Goal: Task Accomplishment & Management: Complete application form

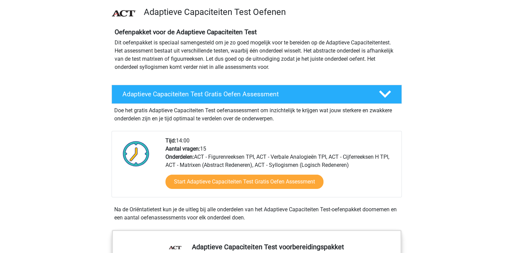
scroll to position [54, 0]
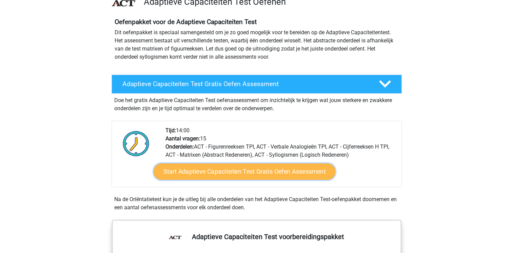
click at [209, 177] on link "Start Adaptieve Capaciteiten Test Gratis Oefen Assessment" at bounding box center [244, 171] width 182 height 16
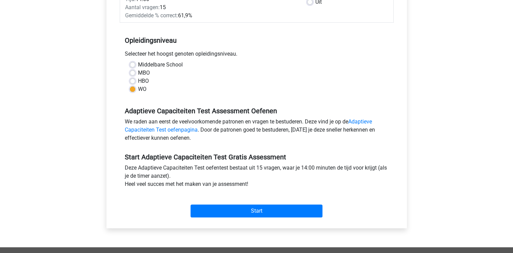
scroll to position [124, 0]
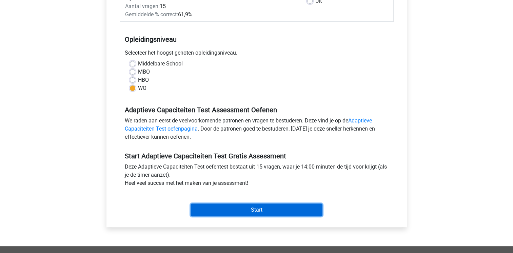
click at [247, 213] on input "Start" at bounding box center [256, 209] width 132 height 13
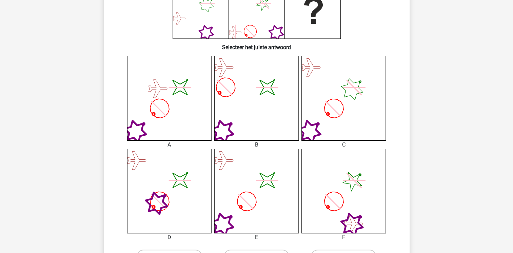
scroll to position [136, 0]
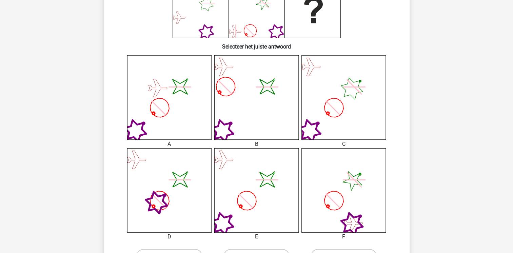
click at [244, 199] on icon at bounding box center [245, 200] width 15 height 15
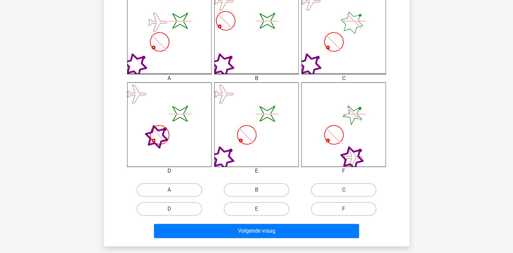
scroll to position [203, 0]
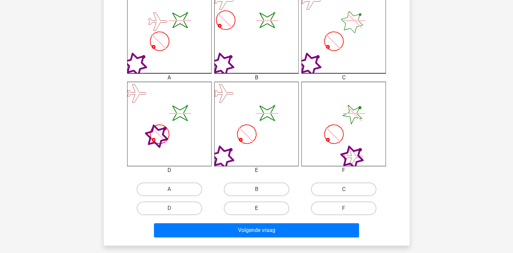
click at [245, 203] on label "E" at bounding box center [256, 208] width 65 height 14
click at [256, 208] on input "E" at bounding box center [258, 210] width 4 height 4
radio input "true"
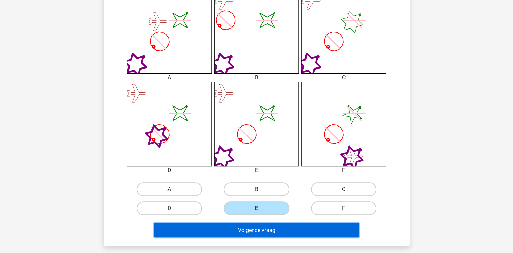
click at [247, 229] on button "Volgende vraag" at bounding box center [256, 230] width 205 height 14
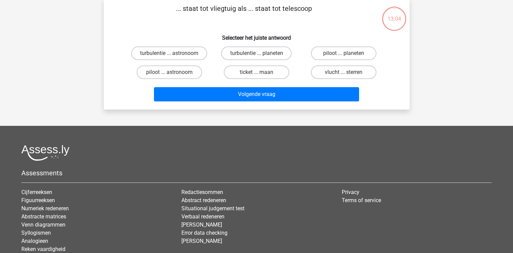
scroll to position [31, 0]
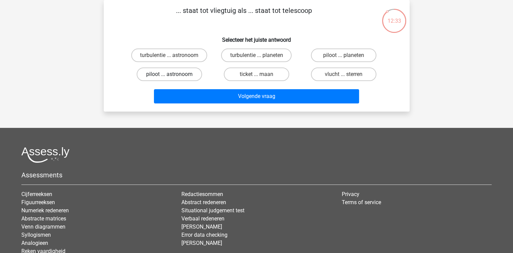
click at [182, 79] on label "piloot ... astronoom" at bounding box center [169, 74] width 65 height 14
click at [173, 79] on input "piloot ... astronoom" at bounding box center [171, 76] width 4 height 4
radio input "true"
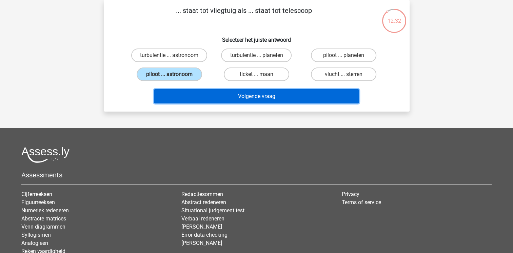
click at [214, 100] on button "Volgende vraag" at bounding box center [256, 96] width 205 height 14
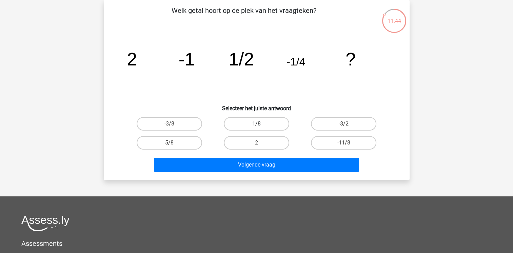
click at [246, 124] on label "1/8" at bounding box center [256, 124] width 65 height 14
click at [256, 124] on input "1/8" at bounding box center [258, 126] width 4 height 4
radio input "true"
click at [179, 120] on label "-3/8" at bounding box center [169, 124] width 65 height 14
click at [173, 124] on input "-3/8" at bounding box center [171, 126] width 4 height 4
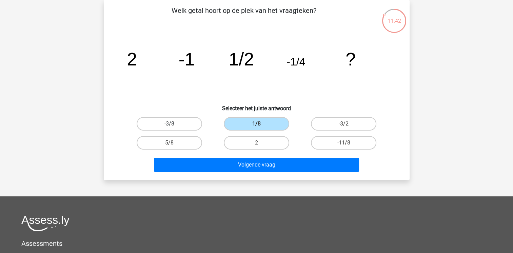
radio input "true"
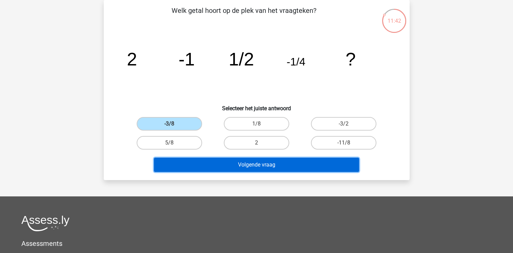
click at [196, 161] on button "Volgende vraag" at bounding box center [256, 165] width 205 height 14
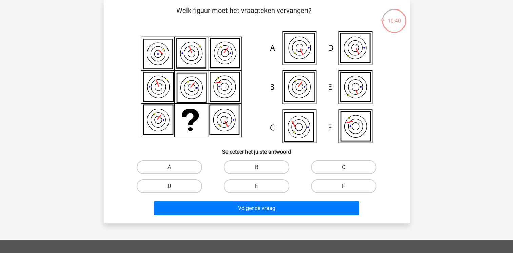
click at [296, 130] on icon at bounding box center [298, 126] width 29 height 29
click at [337, 165] on label "C" at bounding box center [343, 167] width 65 height 14
click at [344, 167] on input "C" at bounding box center [346, 169] width 4 height 4
radio input "true"
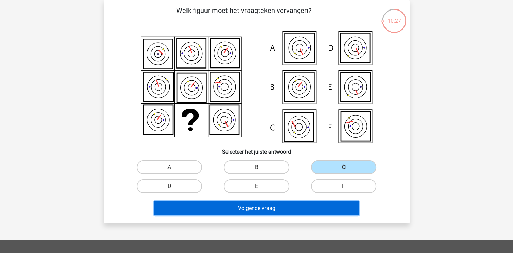
click at [290, 209] on button "Volgende vraag" at bounding box center [256, 208] width 205 height 14
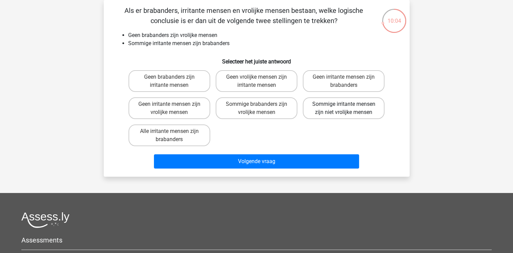
drag, startPoint x: 344, startPoint y: 105, endPoint x: 328, endPoint y: 113, distance: 18.3
click at [328, 113] on label "Sommige irritante mensen zijn niet vrolijke mensen" at bounding box center [344, 108] width 82 height 22
click at [344, 108] on input "Sommige irritante mensen zijn niet vrolijke mensen" at bounding box center [346, 106] width 4 height 4
radio input "true"
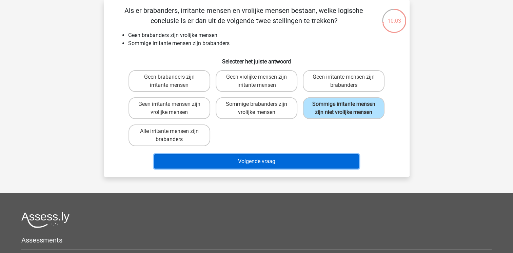
click at [304, 162] on button "Volgende vraag" at bounding box center [256, 161] width 205 height 14
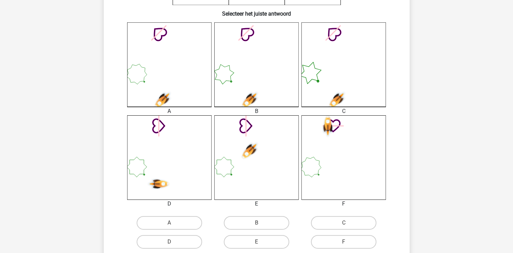
scroll to position [169, 0]
click at [181, 239] on label "D" at bounding box center [169, 242] width 65 height 14
click at [173, 242] on input "D" at bounding box center [171, 244] width 4 height 4
radio input "true"
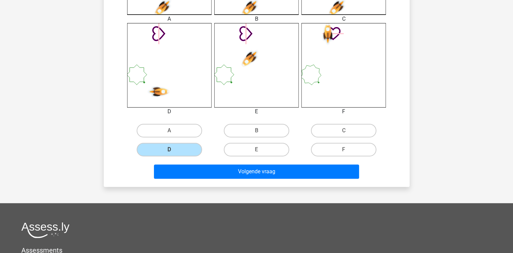
scroll to position [265, 0]
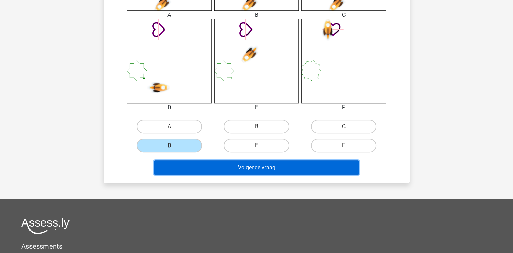
click at [231, 162] on button "Volgende vraag" at bounding box center [256, 167] width 205 height 14
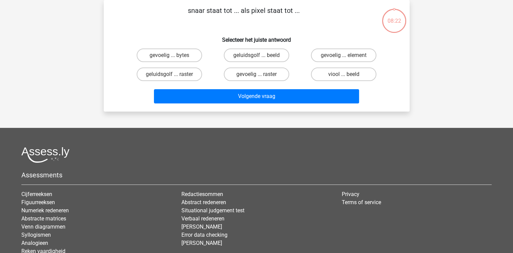
scroll to position [16, 0]
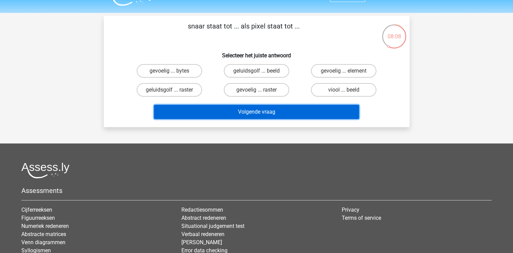
click at [290, 115] on button "Volgende vraag" at bounding box center [256, 112] width 205 height 14
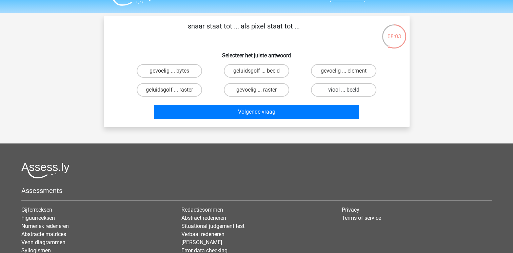
click at [325, 89] on label "viool ... beeld" at bounding box center [343, 90] width 65 height 14
click at [344, 90] on input "viool ... beeld" at bounding box center [346, 92] width 4 height 4
radio input "true"
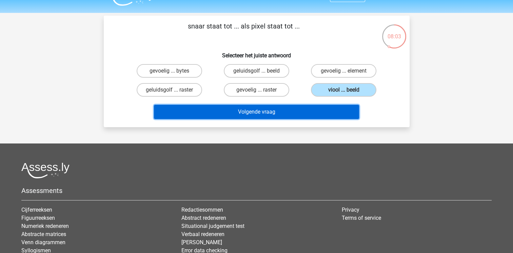
click at [270, 109] on button "Volgende vraag" at bounding box center [256, 112] width 205 height 14
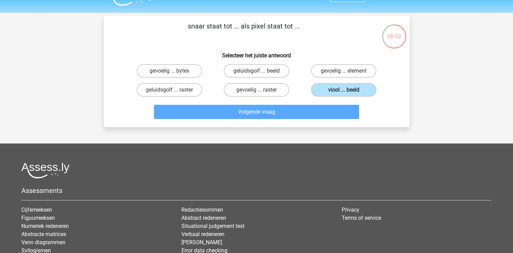
scroll to position [31, 0]
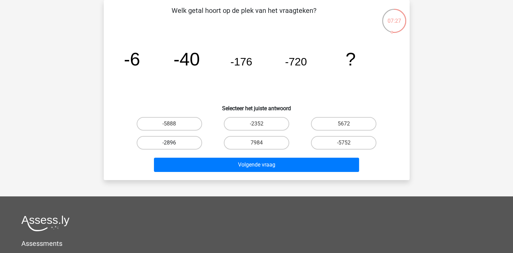
click at [177, 146] on label "-2896" at bounding box center [169, 143] width 65 height 14
click at [173, 146] on input "-2896" at bounding box center [171, 145] width 4 height 4
radio input "true"
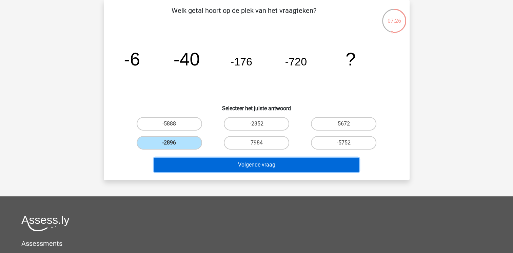
click at [232, 163] on button "Volgende vraag" at bounding box center [256, 165] width 205 height 14
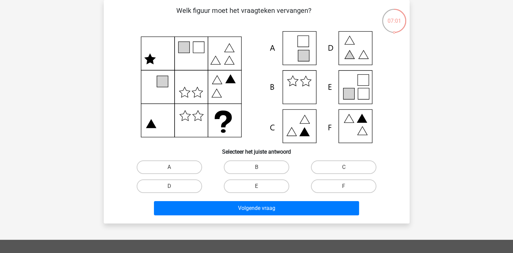
click at [353, 93] on icon at bounding box center [348, 93] width 11 height 11
click at [269, 181] on label "E" at bounding box center [256, 186] width 65 height 14
click at [261, 186] on input "E" at bounding box center [258, 188] width 4 height 4
radio input "true"
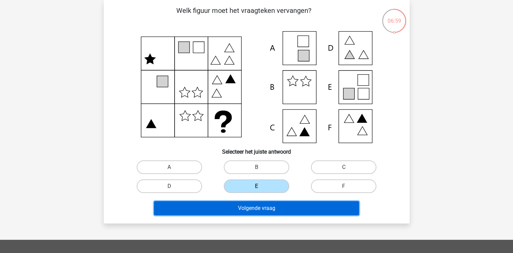
click at [264, 205] on button "Volgende vraag" at bounding box center [256, 208] width 205 height 14
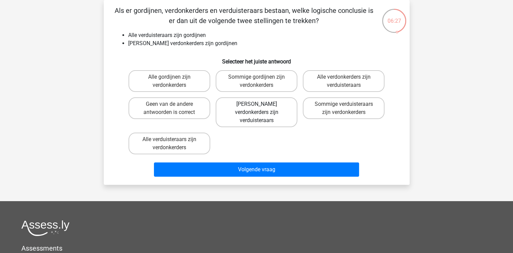
click at [249, 108] on label "Geen verdonkerders zijn verduisteraars" at bounding box center [256, 112] width 82 height 30
click at [256, 108] on input "Geen verdonkerders zijn verduisteraars" at bounding box center [258, 106] width 4 height 4
radio input "true"
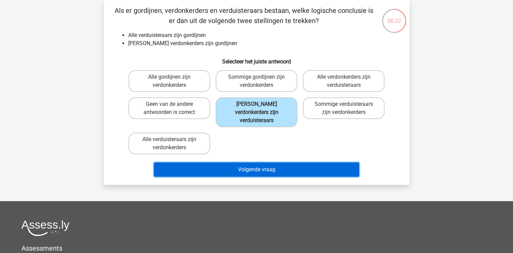
click at [251, 162] on button "Volgende vraag" at bounding box center [256, 169] width 205 height 14
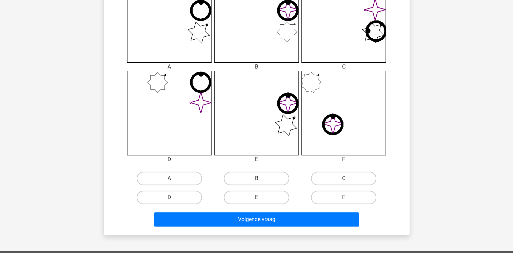
scroll to position [209, 0]
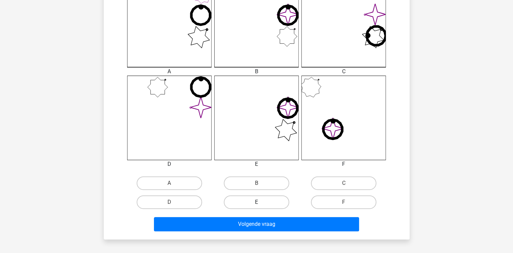
click at [272, 201] on label "E" at bounding box center [256, 202] width 65 height 14
click at [261, 202] on input "E" at bounding box center [258, 204] width 4 height 4
radio input "true"
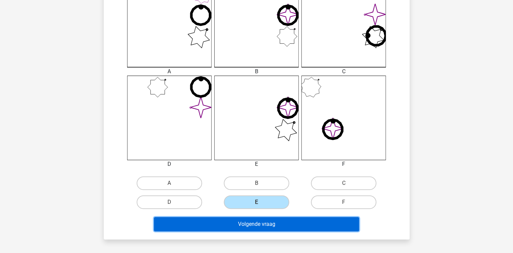
click at [266, 223] on button "Volgende vraag" at bounding box center [256, 224] width 205 height 14
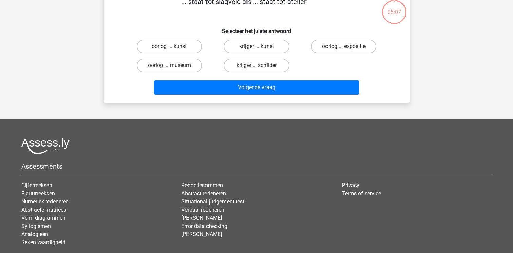
scroll to position [31, 0]
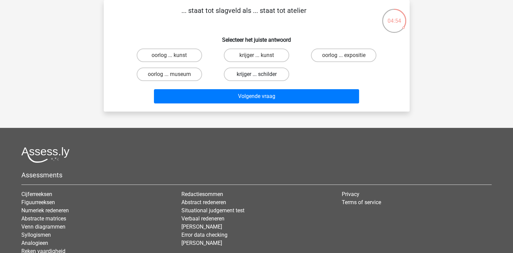
click at [278, 77] on label "krijger ... schilder" at bounding box center [256, 74] width 65 height 14
click at [261, 77] on input "krijger ... schilder" at bounding box center [258, 76] width 4 height 4
radio input "true"
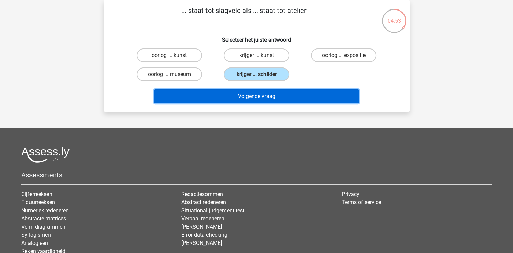
click at [274, 93] on button "Volgende vraag" at bounding box center [256, 96] width 205 height 14
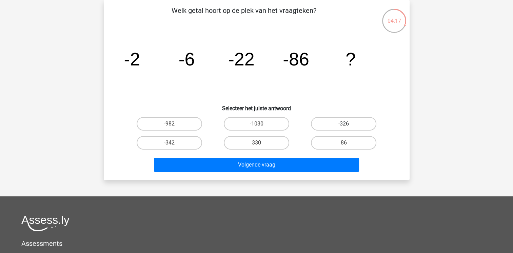
click at [325, 123] on label "-326" at bounding box center [343, 124] width 65 height 14
click at [344, 124] on input "-326" at bounding box center [346, 126] width 4 height 4
radio input "true"
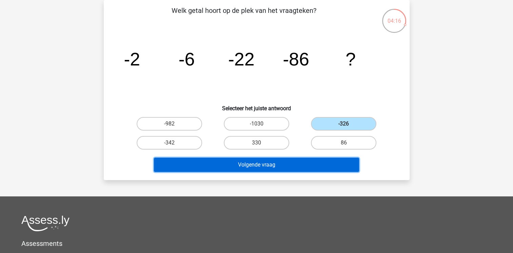
click at [298, 163] on button "Volgende vraag" at bounding box center [256, 165] width 205 height 14
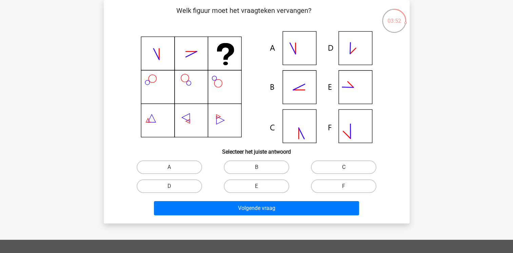
click at [335, 167] on label "C" at bounding box center [343, 167] width 65 height 14
click at [344, 167] on input "C" at bounding box center [346, 169] width 4 height 4
radio input "true"
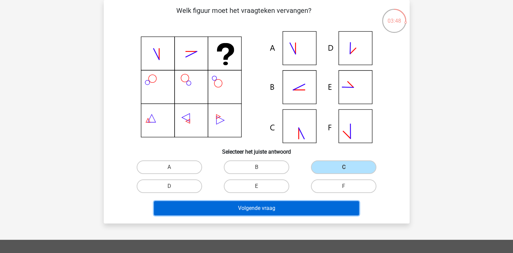
click at [302, 203] on button "Volgende vraag" at bounding box center [256, 208] width 205 height 14
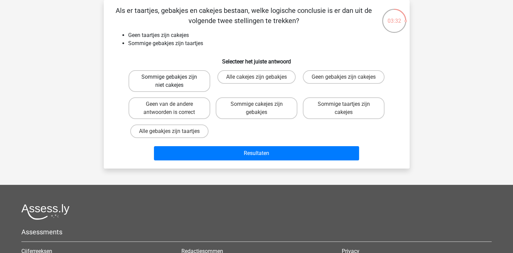
click at [175, 81] on label "Sommige gebakjes zijn niet cakejes" at bounding box center [169, 81] width 82 height 22
click at [173, 81] on input "Sommige gebakjes zijn niet cakejes" at bounding box center [171, 79] width 4 height 4
radio input "true"
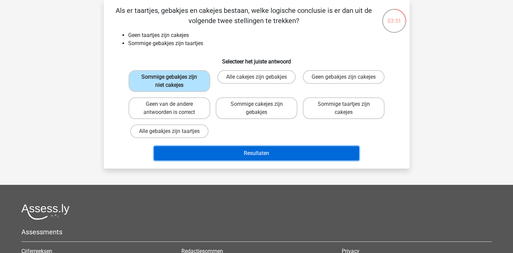
click at [229, 156] on button "Resultaten" at bounding box center [256, 153] width 205 height 14
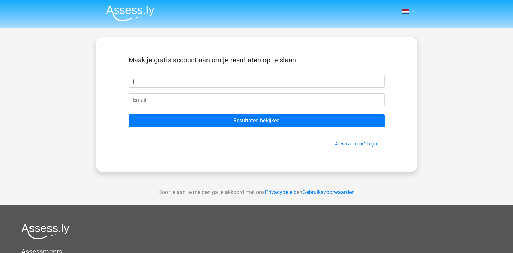
type input "Jessica"
type input "jes.roos@gmail.com"
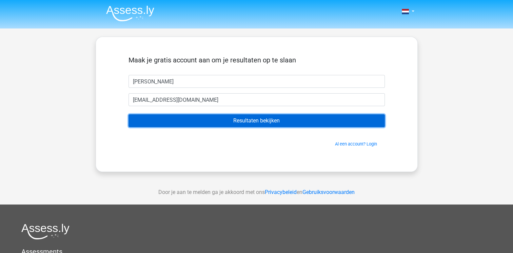
click at [157, 114] on input "Resultaten bekijken" at bounding box center [256, 120] width 256 height 13
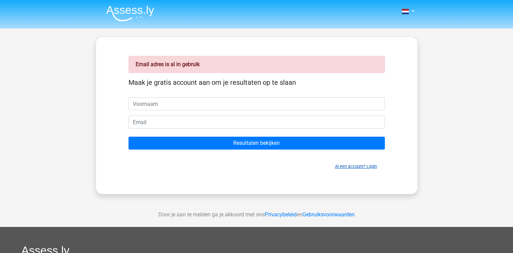
click at [351, 165] on link "Al een account? Login" at bounding box center [356, 166] width 42 height 5
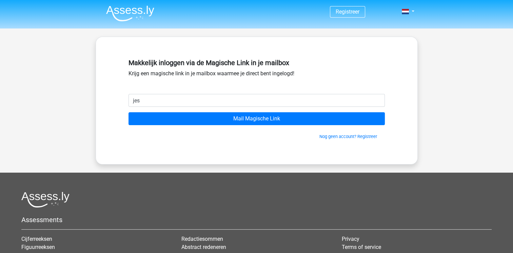
type input "jes.roos@gmail.com"
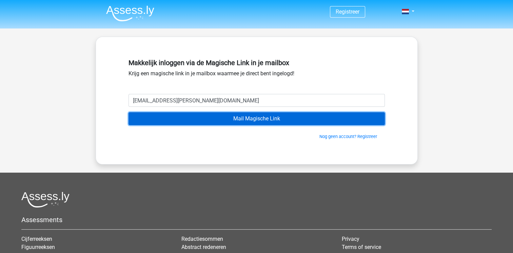
click at [193, 118] on input "Mail Magische Link" at bounding box center [256, 118] width 256 height 13
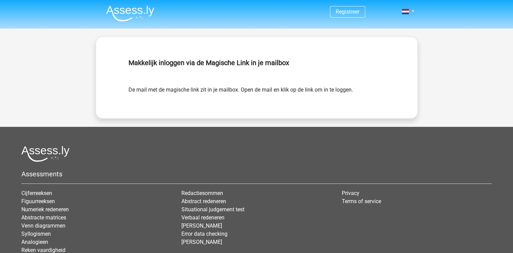
click at [128, 16] on img at bounding box center [130, 13] width 48 height 16
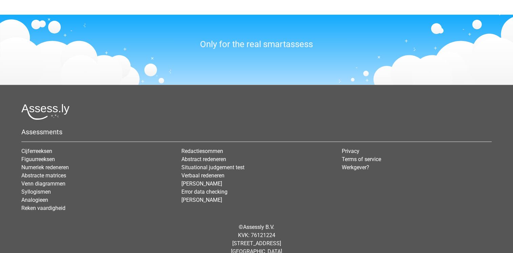
scroll to position [811, 0]
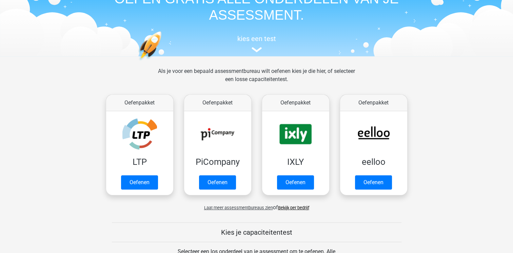
scroll to position [42, 0]
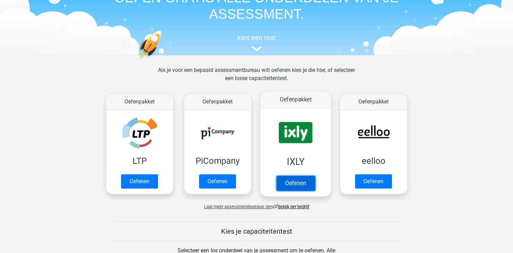
click at [294, 178] on link "Oefenen" at bounding box center [295, 182] width 39 height 15
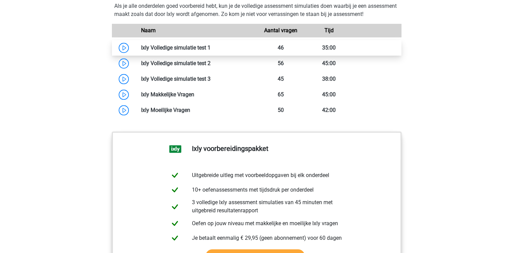
scroll to position [607, 0]
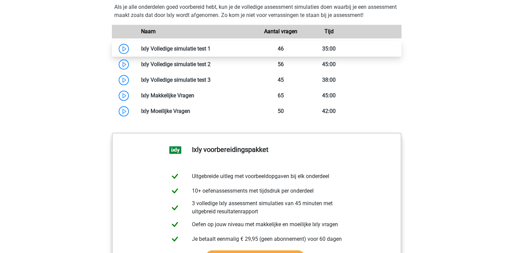
click at [210, 49] on link at bounding box center [210, 48] width 0 height 6
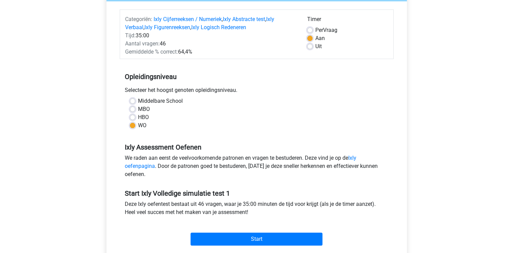
scroll to position [135, 0]
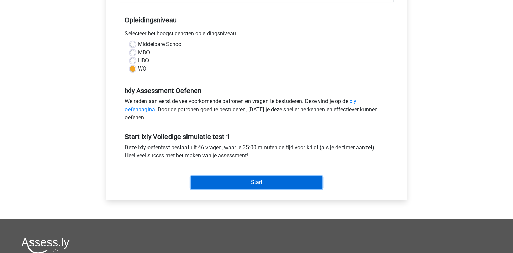
click at [253, 178] on input "Start" at bounding box center [256, 182] width 132 height 13
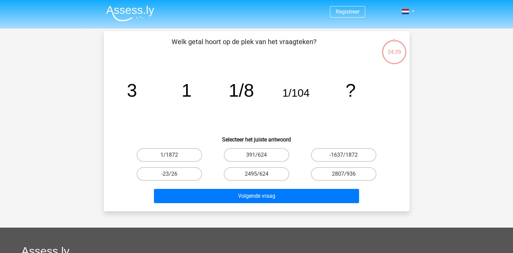
click at [253, 178] on label "2495/624" at bounding box center [256, 174] width 65 height 14
click at [256, 178] on input "2495/624" at bounding box center [258, 176] width 4 height 4
radio input "true"
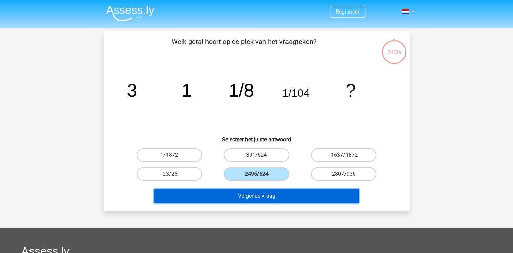
click at [247, 195] on button "Volgende vraag" at bounding box center [256, 196] width 205 height 14
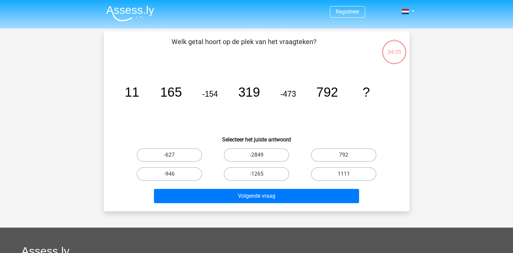
scroll to position [31, 0]
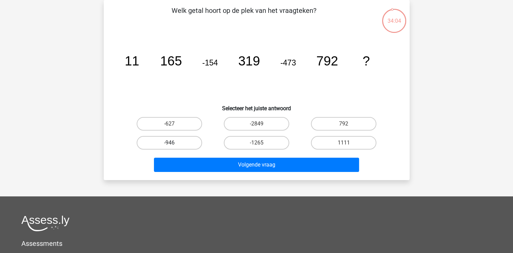
click at [198, 142] on label "-946" at bounding box center [169, 143] width 65 height 14
click at [173, 143] on input "-946" at bounding box center [171, 145] width 4 height 4
radio input "true"
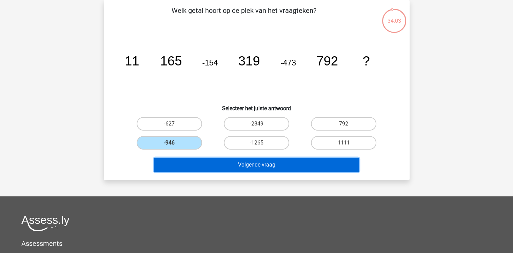
click at [217, 161] on button "Volgende vraag" at bounding box center [256, 165] width 205 height 14
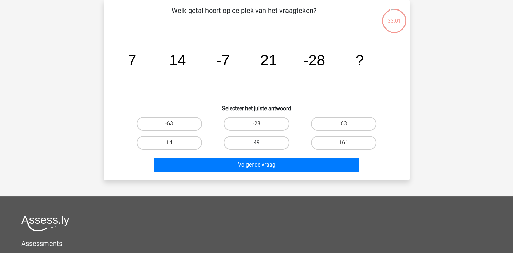
click at [251, 143] on label "49" at bounding box center [256, 143] width 65 height 14
click at [256, 143] on input "49" at bounding box center [258, 145] width 4 height 4
radio input "true"
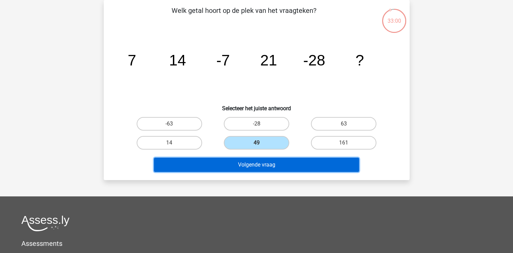
click at [251, 164] on button "Volgende vraag" at bounding box center [256, 165] width 205 height 14
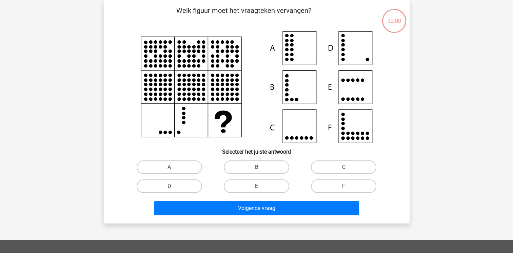
click at [306, 137] on icon at bounding box center [305, 137] width 3 height 3
click at [321, 165] on label "C" at bounding box center [343, 167] width 65 height 14
click at [344, 167] on input "C" at bounding box center [346, 169] width 4 height 4
radio input "true"
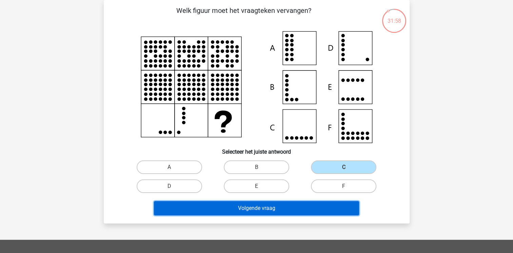
click at [290, 204] on button "Volgende vraag" at bounding box center [256, 208] width 205 height 14
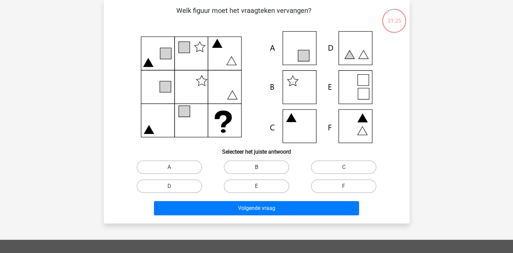
click at [255, 166] on label "B" at bounding box center [256, 167] width 65 height 14
click at [256, 167] on input "B" at bounding box center [258, 169] width 4 height 4
radio input "true"
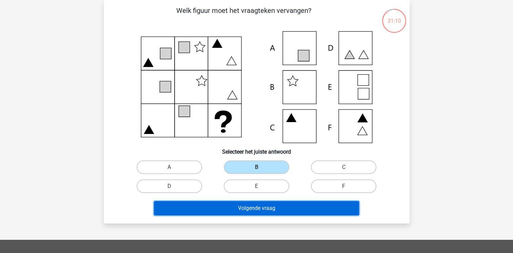
click at [262, 206] on button "Volgende vraag" at bounding box center [256, 208] width 205 height 14
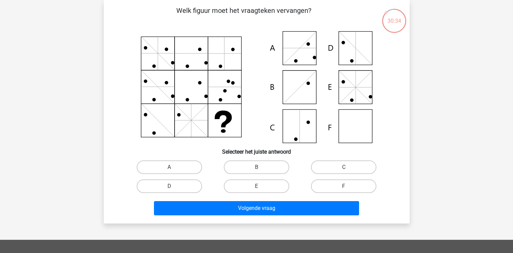
click at [346, 141] on icon at bounding box center [256, 87] width 273 height 112
click at [324, 185] on label "F" at bounding box center [343, 186] width 65 height 14
click at [344, 186] on input "F" at bounding box center [346, 188] width 4 height 4
radio input "true"
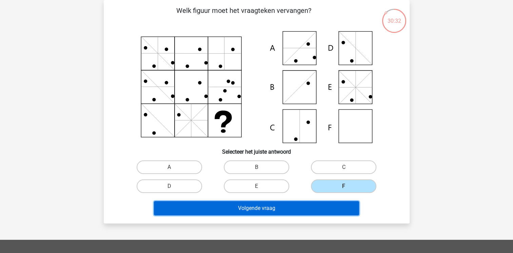
click at [310, 208] on button "Volgende vraag" at bounding box center [256, 208] width 205 height 14
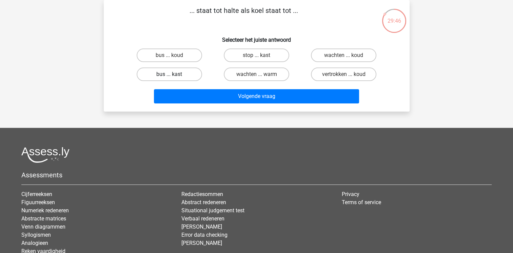
click at [180, 76] on label "bus ... kast" at bounding box center [169, 74] width 65 height 14
click at [173, 76] on input "bus ... kast" at bounding box center [171, 76] width 4 height 4
radio input "true"
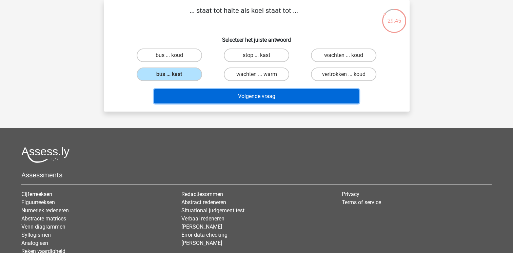
click at [209, 102] on button "Volgende vraag" at bounding box center [256, 96] width 205 height 14
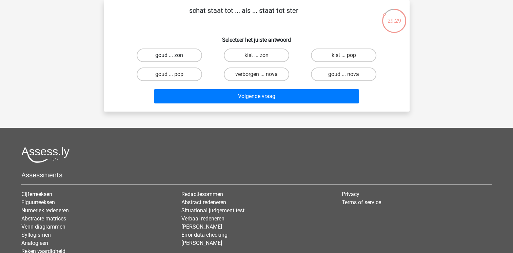
click at [181, 55] on label "goud ... zon" at bounding box center [169, 55] width 65 height 14
click at [173, 55] on input "goud ... zon" at bounding box center [171, 57] width 4 height 4
radio input "true"
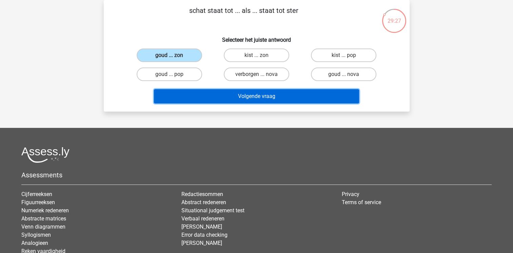
click at [213, 92] on button "Volgende vraag" at bounding box center [256, 96] width 205 height 14
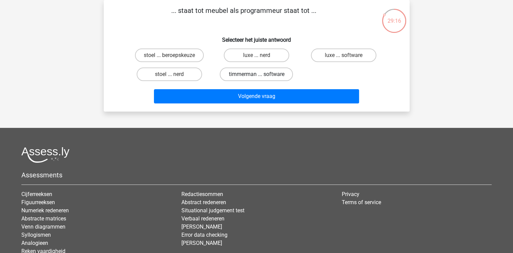
click at [243, 80] on label "timmerman ... software" at bounding box center [256, 74] width 73 height 14
click at [256, 79] on input "timmerman ... software" at bounding box center [258, 76] width 4 height 4
radio input "true"
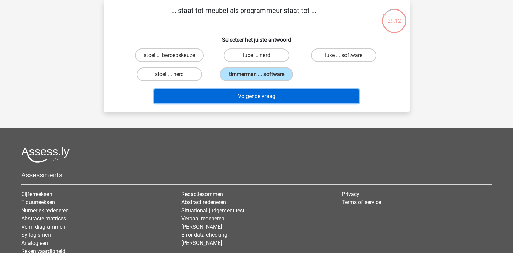
click at [249, 93] on button "Volgende vraag" at bounding box center [256, 96] width 205 height 14
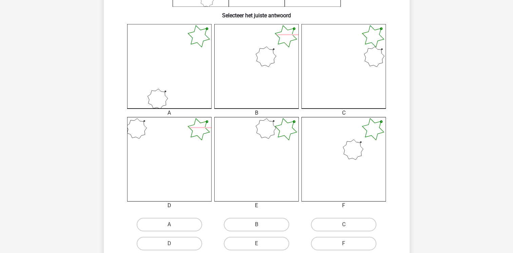
scroll to position [168, 0]
click at [318, 245] on label "F" at bounding box center [343, 243] width 65 height 14
click at [344, 245] on input "F" at bounding box center [346, 245] width 4 height 4
radio input "true"
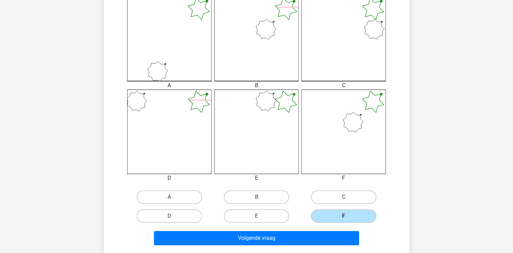
scroll to position [192, 0]
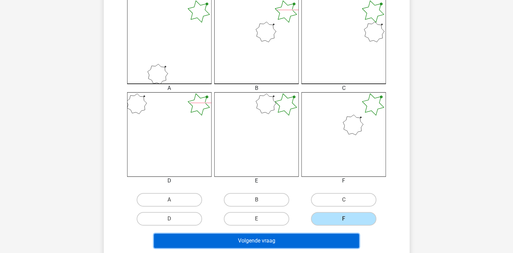
click at [294, 242] on button "Volgende vraag" at bounding box center [256, 240] width 205 height 14
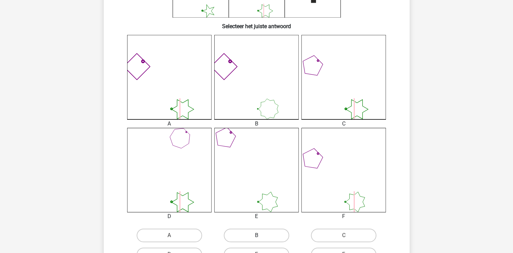
scroll to position [154, 0]
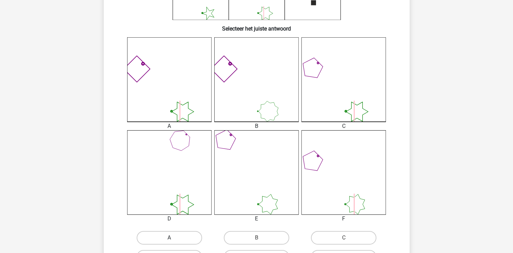
click at [190, 241] on label "A" at bounding box center [169, 238] width 65 height 14
click at [173, 241] on input "A" at bounding box center [171, 239] width 4 height 4
radio input "true"
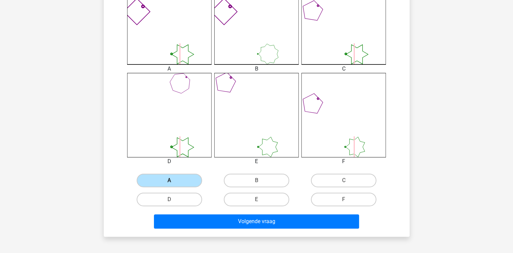
scroll to position [213, 0]
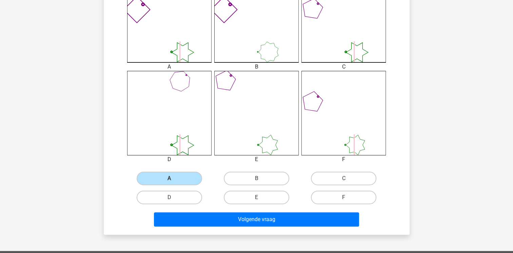
click at [218, 226] on div "Volgende vraag" at bounding box center [257, 220] width 262 height 17
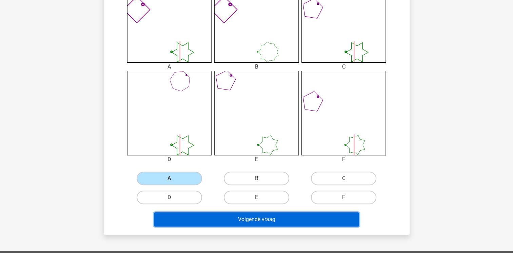
click at [226, 222] on button "Volgende vraag" at bounding box center [256, 219] width 205 height 14
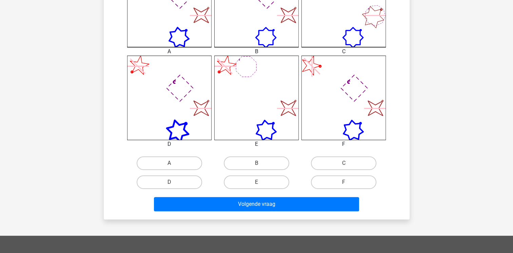
scroll to position [229, 0]
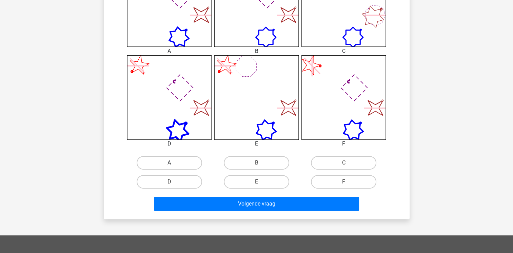
click at [171, 159] on label "A" at bounding box center [169, 163] width 65 height 14
click at [171, 163] on input "A" at bounding box center [171, 165] width 4 height 4
radio input "true"
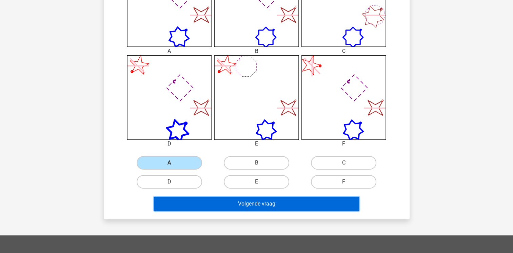
click at [209, 201] on button "Volgende vraag" at bounding box center [256, 203] width 205 height 14
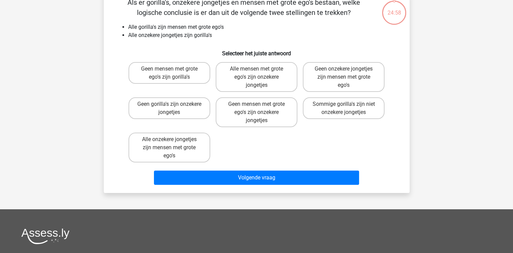
scroll to position [31, 0]
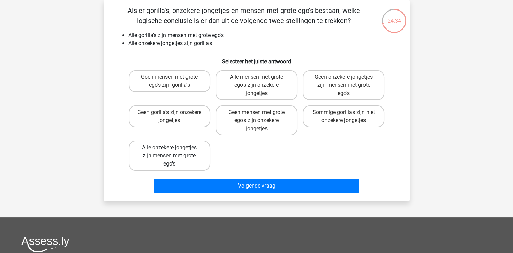
click at [175, 162] on label "Alle onzekere jongetjes zijn mensen met grote ego's" at bounding box center [169, 156] width 82 height 30
click at [173, 152] on input "Alle onzekere jongetjes zijn mensen met grote ego's" at bounding box center [171, 149] width 4 height 4
radio input "true"
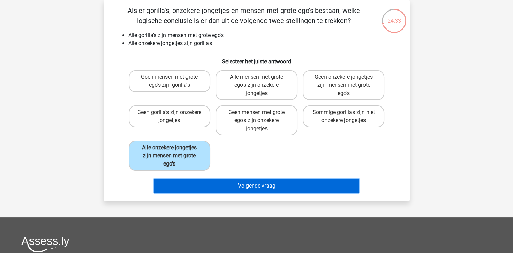
click at [243, 183] on button "Volgende vraag" at bounding box center [256, 186] width 205 height 14
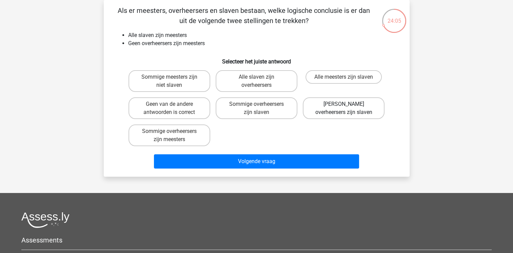
click at [340, 101] on label "Geen overheersers zijn slaven" at bounding box center [344, 108] width 82 height 22
click at [344, 104] on input "Geen overheersers zijn slaven" at bounding box center [346, 106] width 4 height 4
radio input "true"
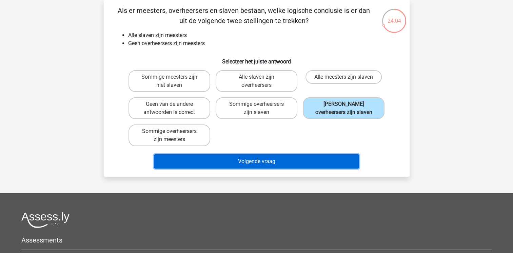
click at [285, 161] on button "Volgende vraag" at bounding box center [256, 161] width 205 height 14
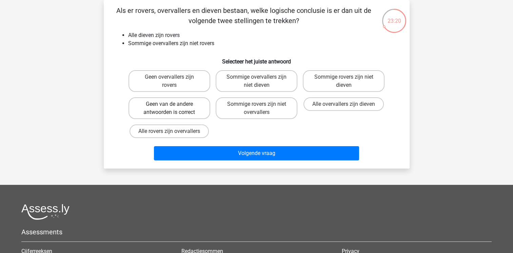
click at [177, 116] on label "Geen van de andere antwoorden is correct" at bounding box center [169, 108] width 82 height 22
click at [173, 108] on input "Geen van de andere antwoorden is correct" at bounding box center [171, 106] width 4 height 4
radio input "true"
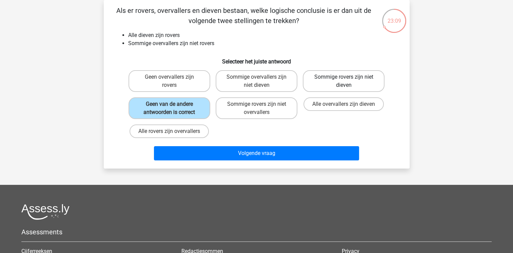
click at [314, 81] on label "Sommige rovers zijn niet dieven" at bounding box center [344, 81] width 82 height 22
click at [344, 81] on input "Sommige rovers zijn niet dieven" at bounding box center [346, 79] width 4 height 4
radio input "true"
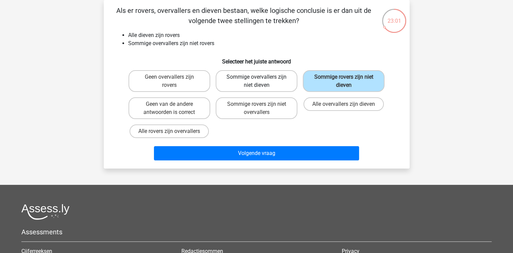
click at [271, 81] on label "Sommige overvallers zijn niet dieven" at bounding box center [256, 81] width 82 height 22
click at [261, 81] on input "Sommige overvallers zijn niet dieven" at bounding box center [258, 79] width 4 height 4
radio input "true"
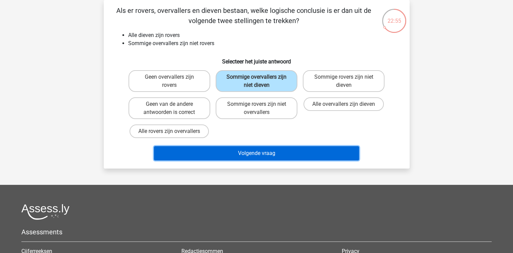
click at [279, 152] on button "Volgende vraag" at bounding box center [256, 153] width 205 height 14
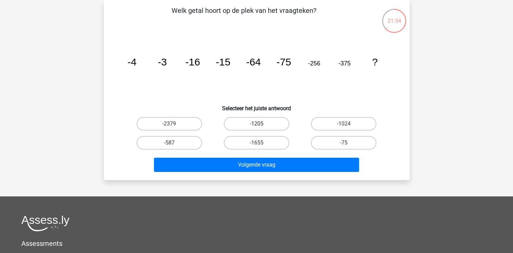
click at [256, 125] on label "-1205" at bounding box center [256, 124] width 65 height 14
click at [256, 125] on input "-1205" at bounding box center [258, 126] width 4 height 4
radio input "true"
click at [192, 144] on label "-587" at bounding box center [169, 143] width 65 height 14
click at [173, 144] on input "-587" at bounding box center [171, 145] width 4 height 4
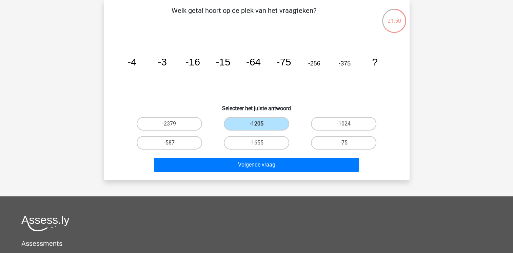
radio input "true"
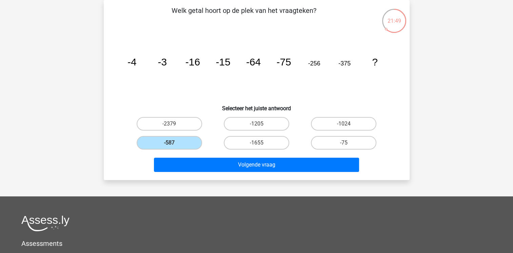
click at [209, 153] on div "Volgende vraag" at bounding box center [257, 163] width 284 height 22
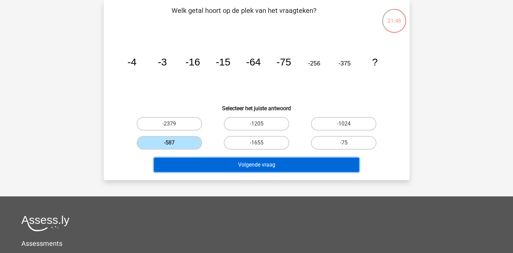
click at [214, 164] on button "Volgende vraag" at bounding box center [256, 165] width 205 height 14
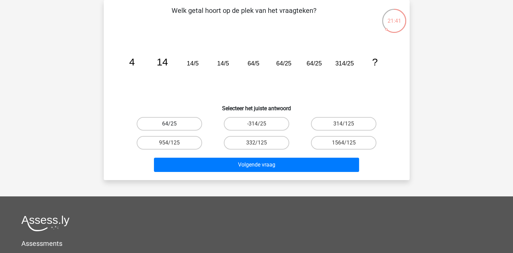
click at [194, 125] on label "64/25" at bounding box center [169, 124] width 65 height 14
click at [173, 125] on input "64/25" at bounding box center [171, 126] width 4 height 4
radio input "true"
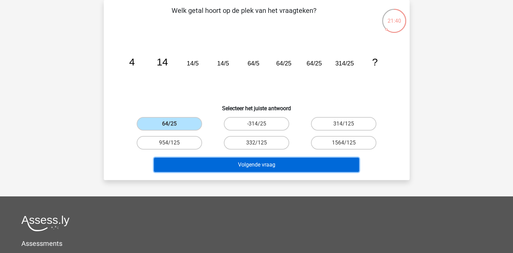
click at [214, 166] on button "Volgende vraag" at bounding box center [256, 165] width 205 height 14
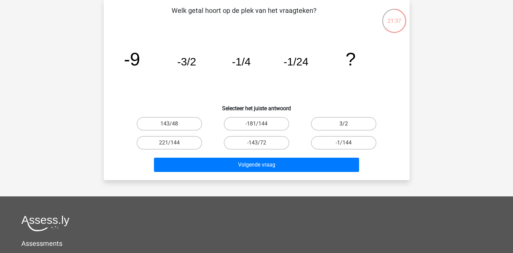
click at [327, 128] on label "3/2" at bounding box center [343, 124] width 65 height 14
click at [344, 128] on input "3/2" at bounding box center [346, 126] width 4 height 4
radio input "true"
click at [298, 174] on div "Welk getal hoort op de plek van het vraagteken? image/svg+xml -9 -3/2 -1/4 -1/2…" at bounding box center [257, 90] width 306 height 180
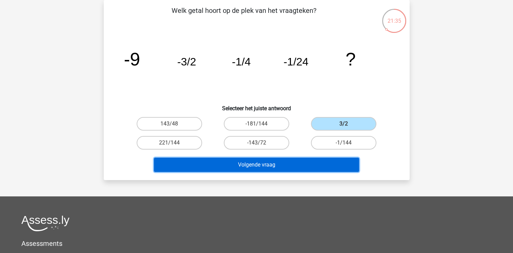
click at [301, 165] on button "Volgende vraag" at bounding box center [256, 165] width 205 height 14
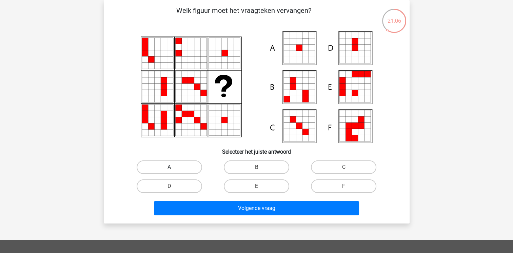
click at [163, 165] on label "A" at bounding box center [169, 167] width 65 height 14
click at [169, 167] on input "A" at bounding box center [171, 169] width 4 height 4
radio input "true"
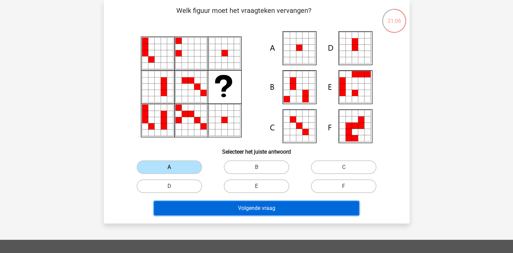
click at [230, 204] on button "Volgende vraag" at bounding box center [256, 208] width 205 height 14
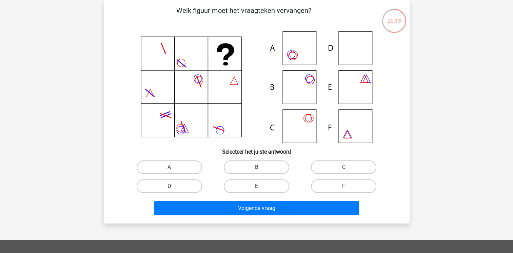
click at [190, 181] on label "D" at bounding box center [169, 186] width 65 height 14
click at [173, 186] on input "D" at bounding box center [171, 188] width 4 height 4
radio input "true"
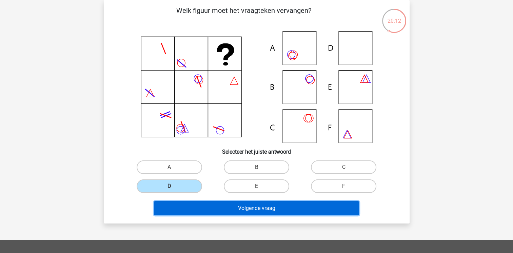
click at [228, 206] on button "Volgende vraag" at bounding box center [256, 208] width 205 height 14
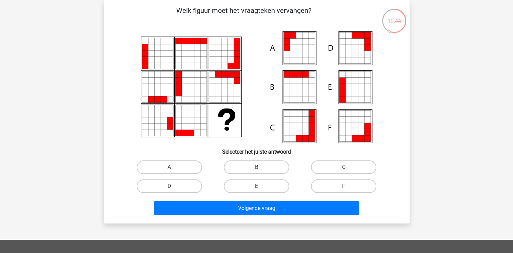
click at [173, 169] on input "A" at bounding box center [171, 169] width 4 height 4
radio input "true"
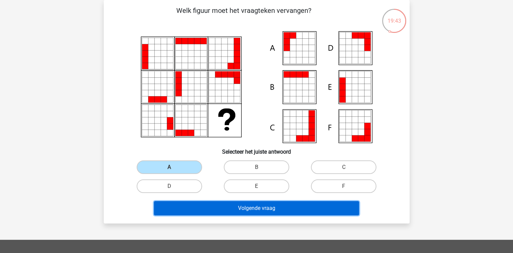
click at [208, 208] on button "Volgende vraag" at bounding box center [256, 208] width 205 height 14
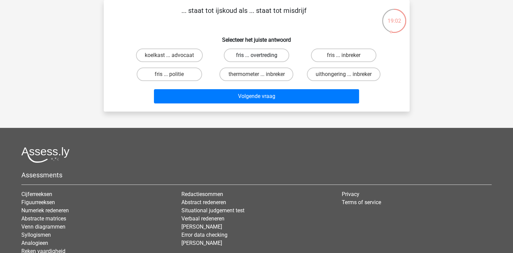
click at [264, 57] on label "fris ... overtreding" at bounding box center [256, 55] width 65 height 14
click at [261, 57] on input "fris ... overtreding" at bounding box center [258, 57] width 4 height 4
radio input "true"
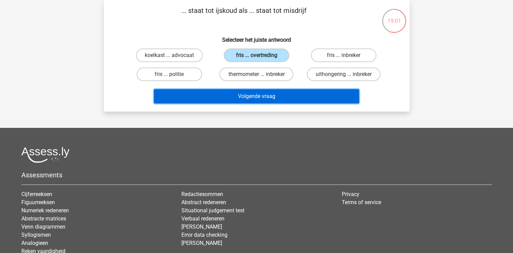
click at [267, 100] on button "Volgende vraag" at bounding box center [256, 96] width 205 height 14
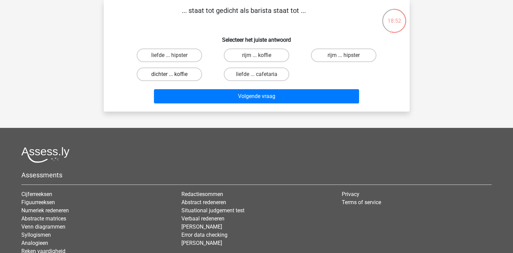
click at [195, 72] on label "dichter ... koffie" at bounding box center [169, 74] width 65 height 14
click at [173, 74] on input "dichter ... koffie" at bounding box center [171, 76] width 4 height 4
radio input "true"
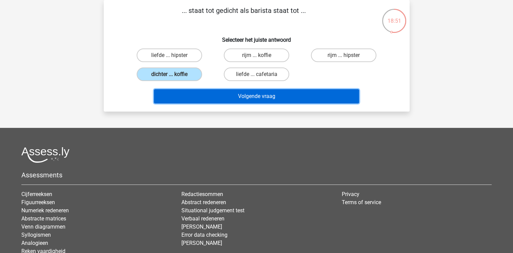
click at [222, 93] on button "Volgende vraag" at bounding box center [256, 96] width 205 height 14
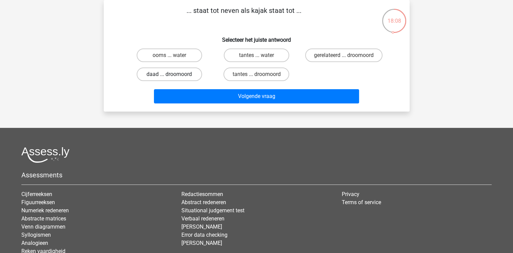
click at [190, 78] on label "daad ... droomoord" at bounding box center [169, 74] width 65 height 14
click at [173, 78] on input "daad ... droomoord" at bounding box center [171, 76] width 4 height 4
radio input "true"
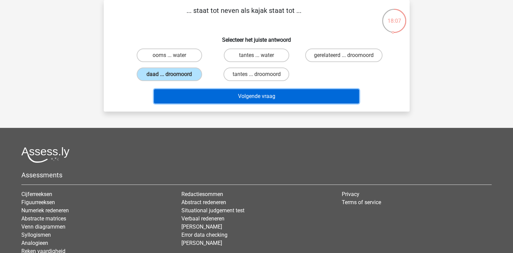
click at [225, 97] on button "Volgende vraag" at bounding box center [256, 96] width 205 height 14
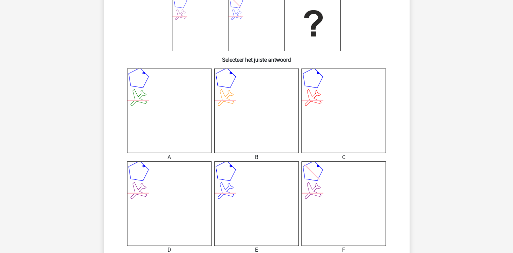
scroll to position [128, 0]
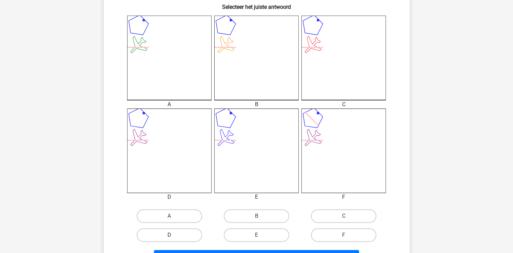
click at [165, 230] on label "D" at bounding box center [169, 235] width 65 height 14
click at [169, 235] on input "D" at bounding box center [171, 237] width 4 height 4
radio input "true"
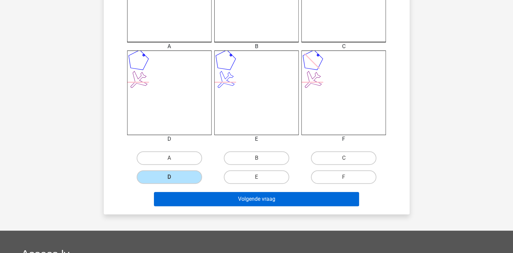
scroll to position [235, 0]
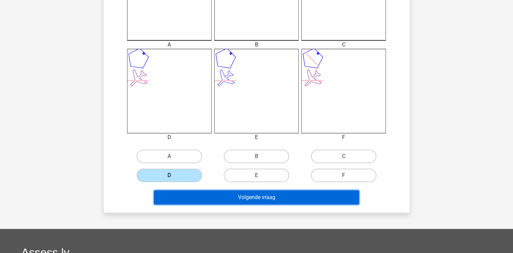
click at [219, 196] on button "Volgende vraag" at bounding box center [256, 197] width 205 height 14
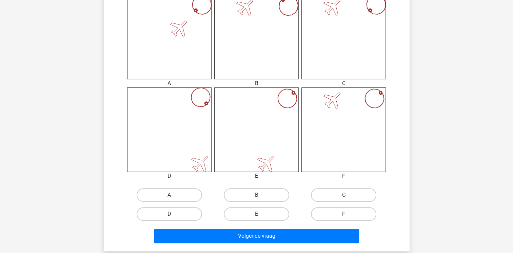
scroll to position [197, 0]
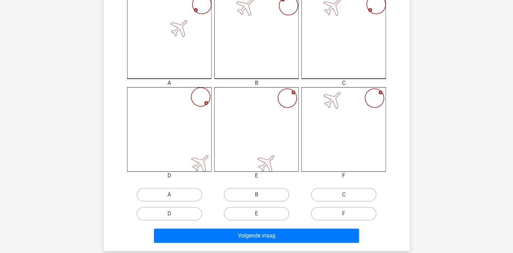
click at [346, 215] on input "F" at bounding box center [346, 215] width 4 height 4
radio input "true"
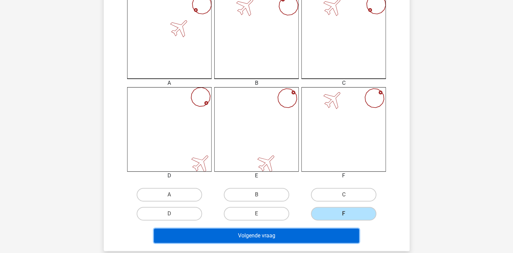
click at [321, 231] on button "Volgende vraag" at bounding box center [256, 235] width 205 height 14
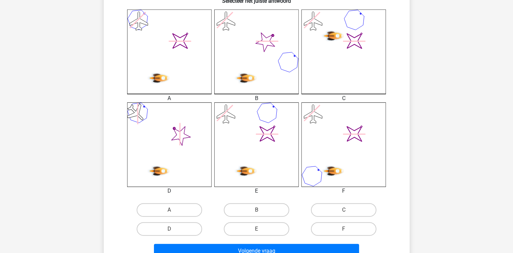
scroll to position [182, 0]
click at [335, 211] on label "C" at bounding box center [343, 210] width 65 height 14
click at [344, 211] on input "C" at bounding box center [346, 211] width 4 height 4
radio input "true"
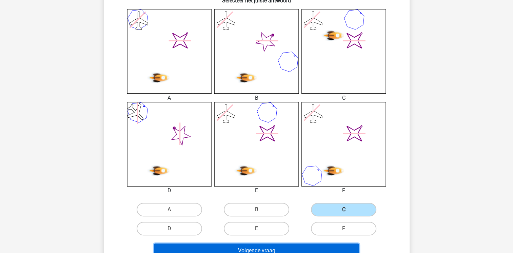
click at [294, 249] on button "Volgende vraag" at bounding box center [256, 250] width 205 height 14
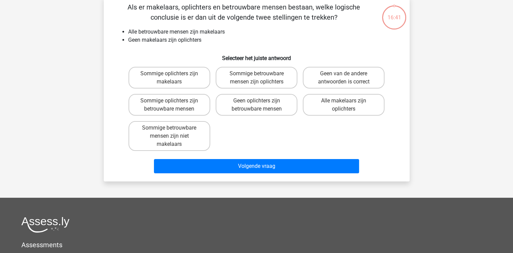
scroll to position [31, 0]
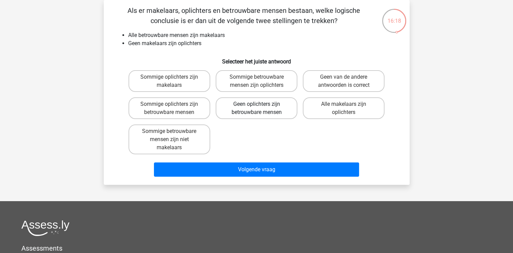
click at [275, 113] on label "Geen oplichters zijn betrouwbare mensen" at bounding box center [256, 108] width 82 height 22
click at [261, 108] on input "Geen oplichters zijn betrouwbare mensen" at bounding box center [258, 106] width 4 height 4
radio input "true"
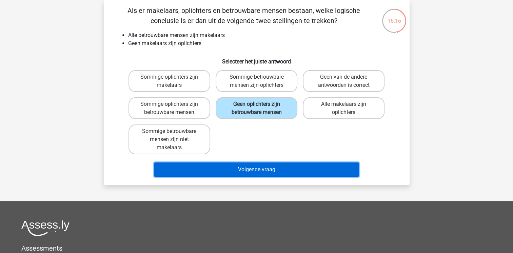
click at [276, 166] on button "Volgende vraag" at bounding box center [256, 169] width 205 height 14
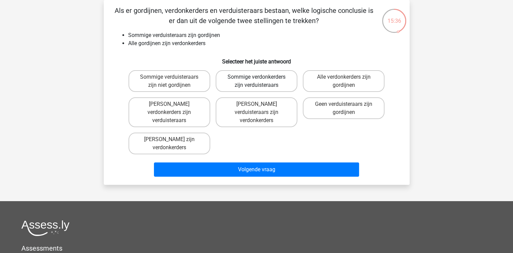
click at [286, 74] on label "Sommige verdonkerders zijn verduisteraars" at bounding box center [256, 81] width 82 height 22
click at [261, 77] on input "Sommige verdonkerders zijn verduisteraars" at bounding box center [258, 79] width 4 height 4
radio input "true"
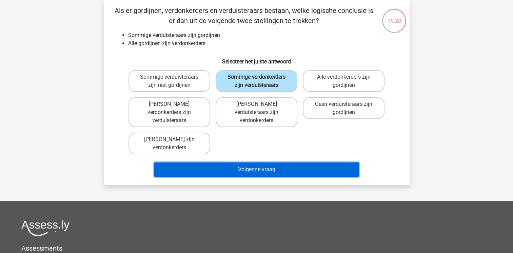
click at [277, 162] on button "Volgende vraag" at bounding box center [256, 169] width 205 height 14
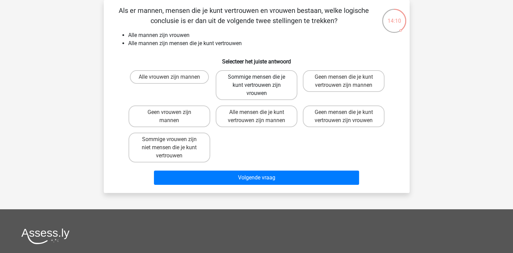
click at [286, 77] on label "Sommige mensen die je kunt vertrouwen zijn vrouwen" at bounding box center [256, 85] width 82 height 30
click at [261, 77] on input "Sommige mensen die je kunt vertrouwen zijn vrouwen" at bounding box center [258, 79] width 4 height 4
radio input "true"
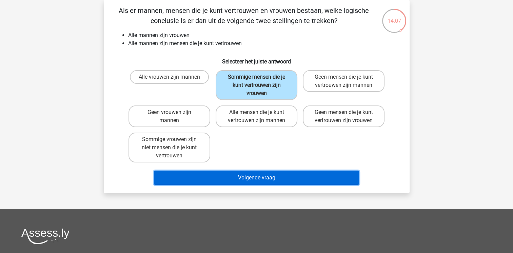
click at [286, 170] on button "Volgende vraag" at bounding box center [256, 177] width 205 height 14
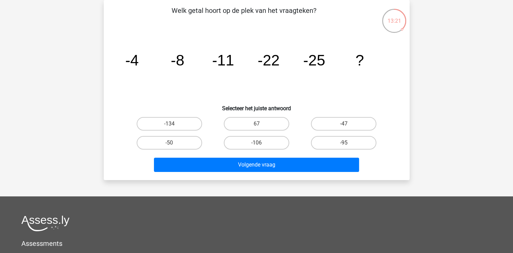
click at [148, 135] on div "-50" at bounding box center [169, 142] width 87 height 19
click at [155, 144] on label "-50" at bounding box center [169, 143] width 65 height 14
click at [169, 144] on input "-50" at bounding box center [171, 145] width 4 height 4
radio input "true"
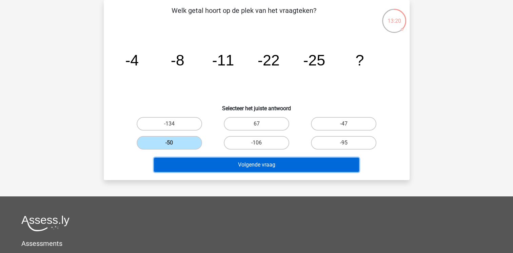
click at [205, 163] on button "Volgende vraag" at bounding box center [256, 165] width 205 height 14
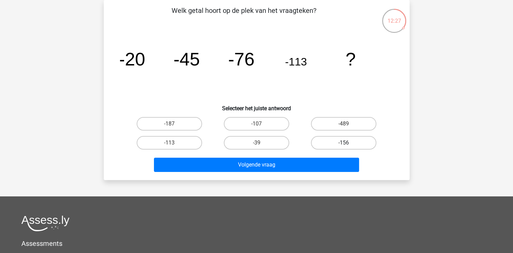
click at [315, 144] on label "-156" at bounding box center [343, 143] width 65 height 14
click at [344, 144] on input "-156" at bounding box center [346, 145] width 4 height 4
radio input "true"
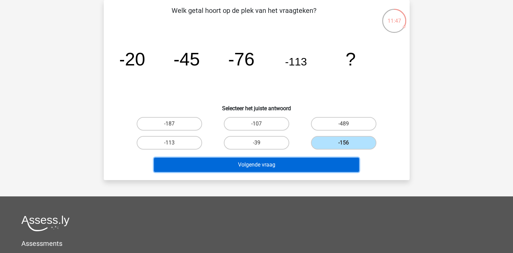
click at [286, 166] on button "Volgende vraag" at bounding box center [256, 165] width 205 height 14
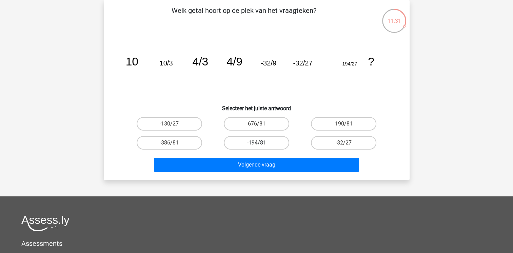
click at [266, 143] on label "-194/81" at bounding box center [256, 143] width 65 height 14
click at [261, 143] on input "-194/81" at bounding box center [258, 145] width 4 height 4
radio input "true"
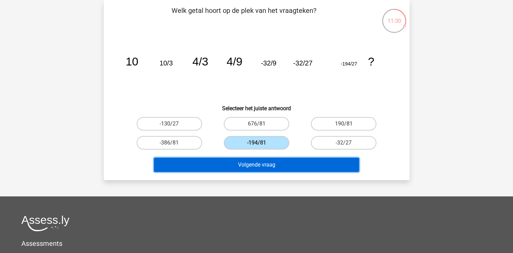
click at [265, 164] on button "Volgende vraag" at bounding box center [256, 165] width 205 height 14
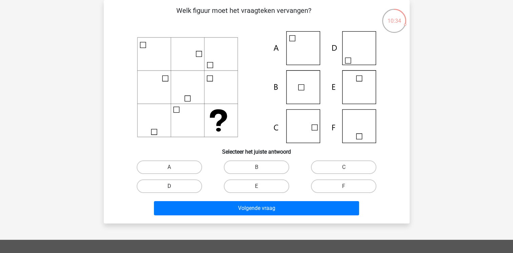
click at [185, 189] on label "D" at bounding box center [169, 186] width 65 height 14
click at [173, 189] on input "D" at bounding box center [171, 188] width 4 height 4
radio input "true"
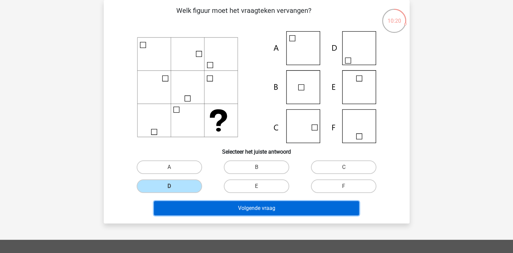
click at [223, 205] on button "Volgende vraag" at bounding box center [256, 208] width 205 height 14
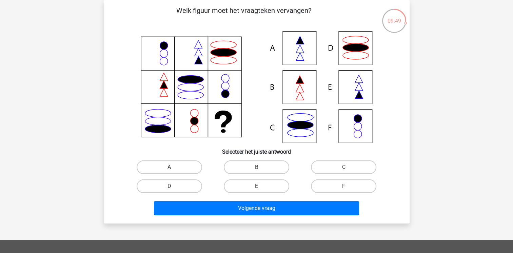
click at [163, 166] on label "A" at bounding box center [169, 167] width 65 height 14
click at [169, 167] on input "A" at bounding box center [171, 169] width 4 height 4
radio input "true"
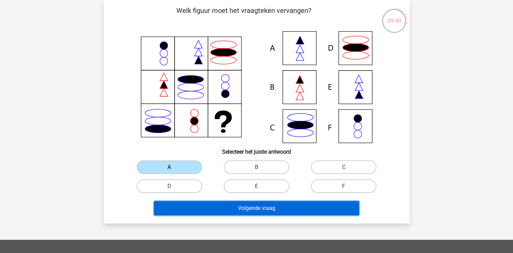
click at [201, 201] on button "Volgende vraag" at bounding box center [256, 208] width 205 height 14
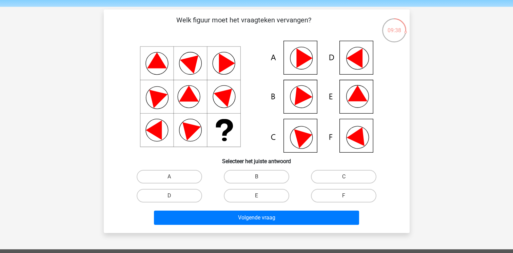
scroll to position [22, 0]
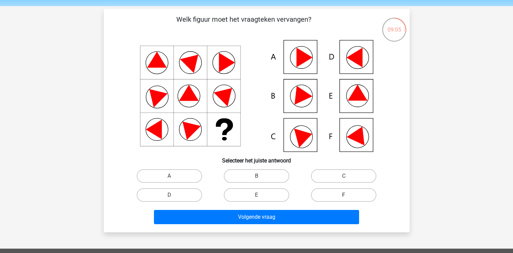
click at [332, 190] on label "F" at bounding box center [343, 195] width 65 height 14
click at [344, 195] on input "F" at bounding box center [346, 197] width 4 height 4
radio input "true"
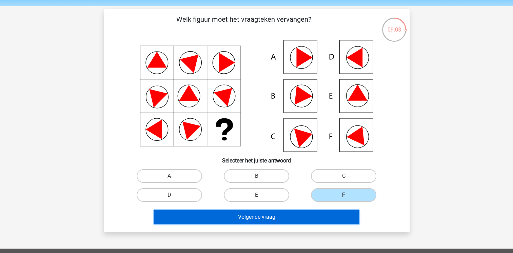
click at [269, 219] on button "Volgende vraag" at bounding box center [256, 217] width 205 height 14
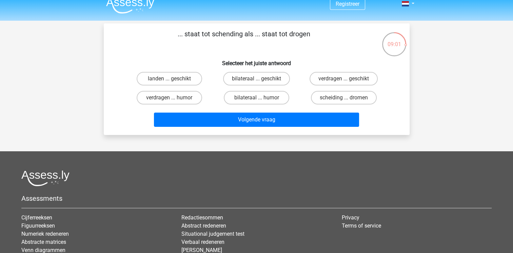
scroll to position [7, 0]
click at [333, 83] on label "verdragen ... geschikt" at bounding box center [343, 79] width 68 height 14
click at [344, 83] on input "verdragen ... geschikt" at bounding box center [346, 81] width 4 height 4
radio input "true"
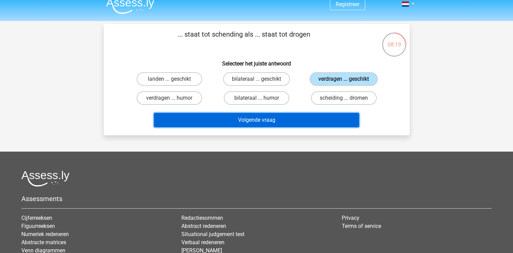
click at [298, 124] on button "Volgende vraag" at bounding box center [256, 120] width 205 height 14
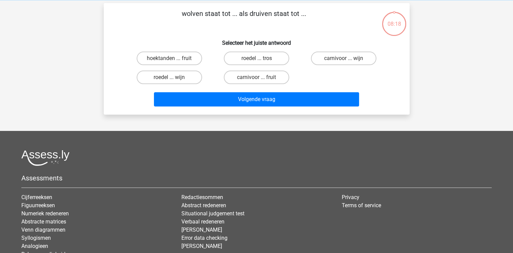
scroll to position [31, 0]
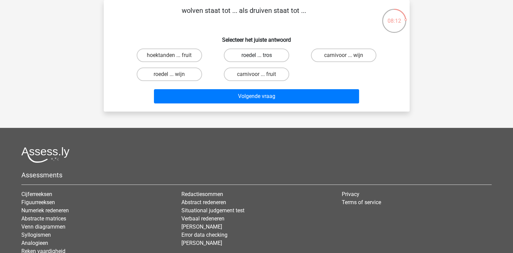
click at [271, 59] on label "roedel ... tros" at bounding box center [256, 55] width 65 height 14
click at [261, 59] on input "roedel ... tros" at bounding box center [258, 57] width 4 height 4
radio input "true"
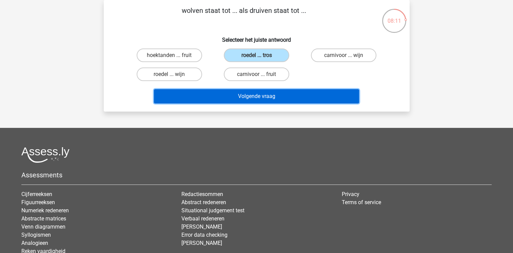
click at [275, 101] on button "Volgende vraag" at bounding box center [256, 96] width 205 height 14
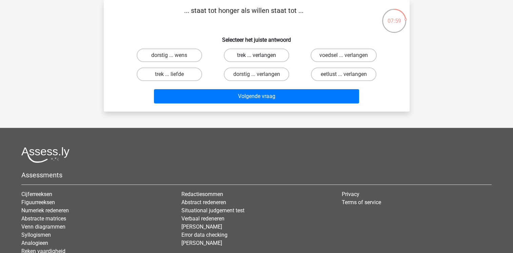
click at [261, 59] on label "trek ... verlangen" at bounding box center [256, 55] width 65 height 14
click at [261, 59] on input "trek ... verlangen" at bounding box center [258, 57] width 4 height 4
radio input "true"
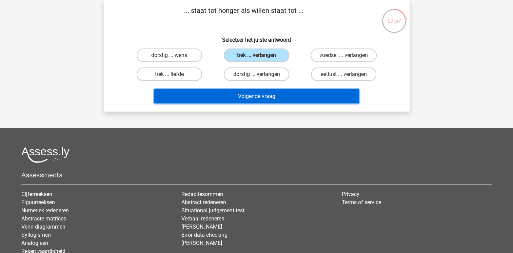
click at [262, 99] on button "Volgende vraag" at bounding box center [256, 96] width 205 height 14
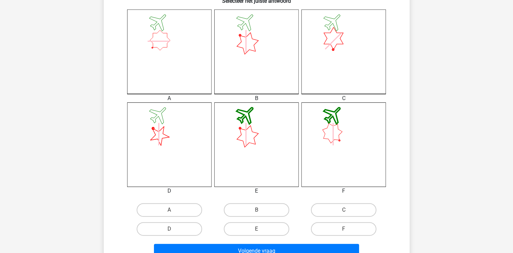
scroll to position [185, 0]
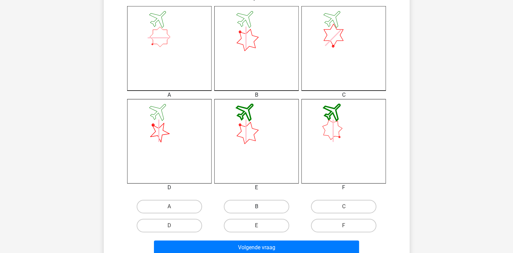
click at [245, 208] on label "B" at bounding box center [256, 207] width 65 height 14
click at [256, 208] on input "B" at bounding box center [258, 208] width 4 height 4
radio input "true"
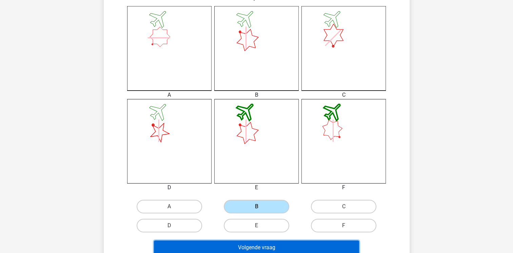
click at [247, 246] on button "Volgende vraag" at bounding box center [256, 247] width 205 height 14
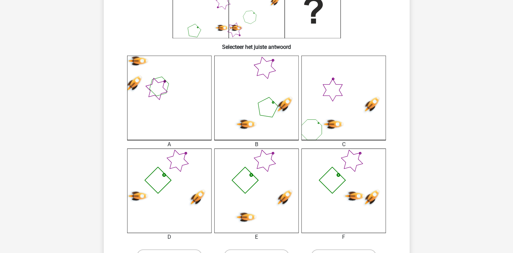
scroll to position [198, 0]
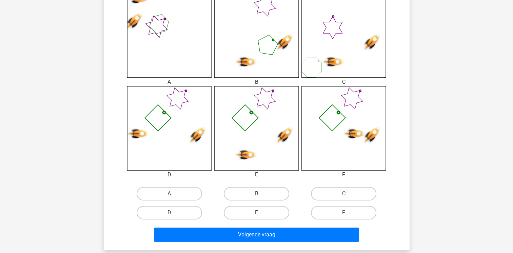
click at [260, 210] on label "E" at bounding box center [256, 213] width 65 height 14
click at [260, 212] on input "E" at bounding box center [258, 214] width 4 height 4
radio input "true"
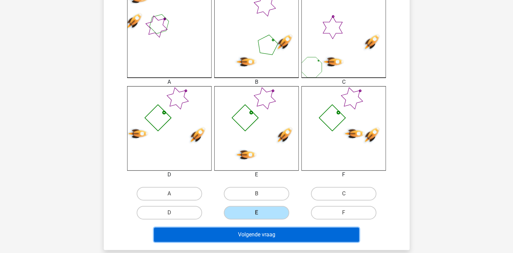
click at [256, 233] on button "Volgende vraag" at bounding box center [256, 234] width 205 height 14
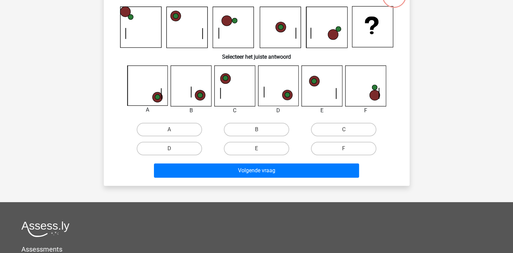
scroll to position [31, 0]
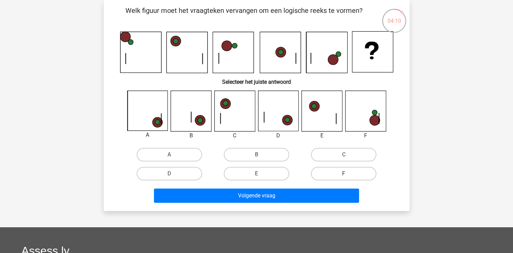
click at [336, 167] on label "F" at bounding box center [343, 174] width 65 height 14
click at [344, 173] on input "F" at bounding box center [346, 175] width 4 height 4
radio input "true"
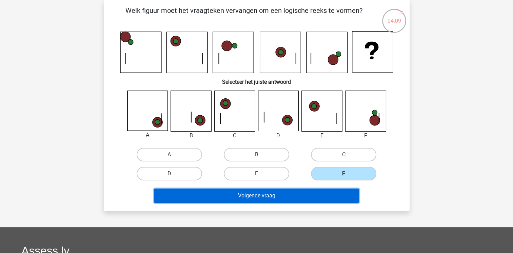
click at [326, 193] on button "Volgende vraag" at bounding box center [256, 195] width 205 height 14
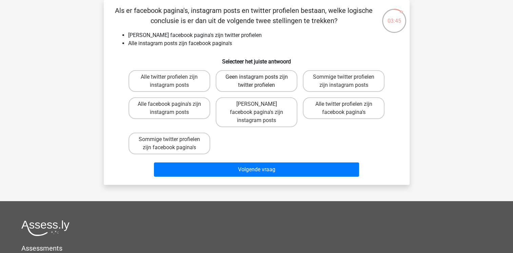
click at [255, 82] on label "Geen instagram posts zijn twitter profielen" at bounding box center [256, 81] width 82 height 22
click at [256, 81] on input "Geen instagram posts zijn twitter profielen" at bounding box center [258, 79] width 4 height 4
radio input "true"
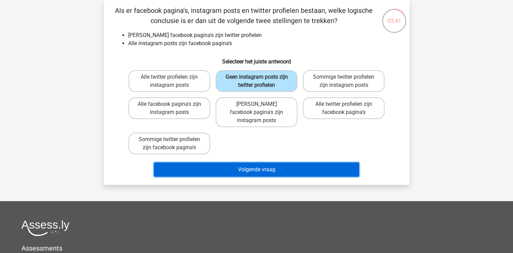
click at [274, 162] on button "Volgende vraag" at bounding box center [256, 169] width 205 height 14
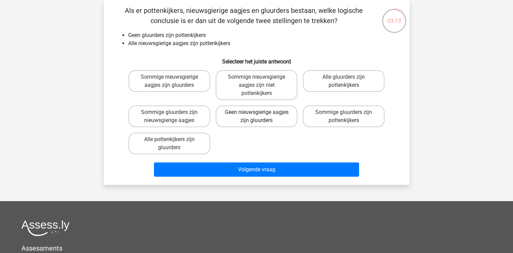
click at [252, 118] on label "Geen nieuwsgierige aagjes zijn gluurders" at bounding box center [256, 116] width 82 height 22
click at [256, 117] on input "Geen nieuwsgierige aagjes zijn gluurders" at bounding box center [258, 114] width 4 height 4
radio input "true"
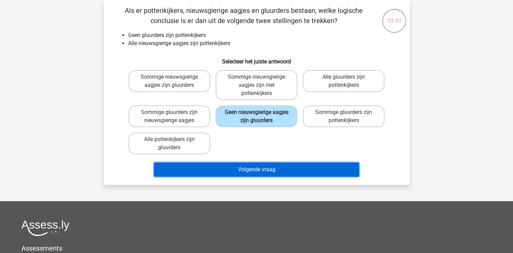
click at [253, 169] on button "Volgende vraag" at bounding box center [256, 169] width 205 height 14
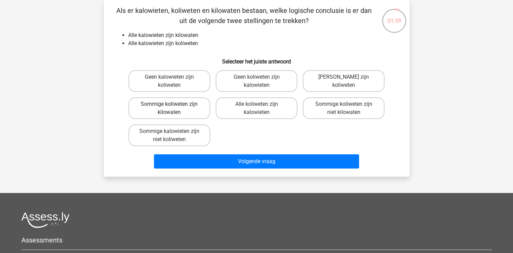
click at [180, 110] on label "Sommige koliweten zijn kilowaten" at bounding box center [169, 108] width 82 height 22
click at [173, 108] on input "Sommige koliweten zijn kilowaten" at bounding box center [171, 106] width 4 height 4
radio input "true"
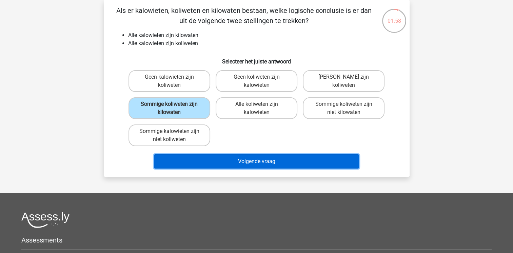
click at [196, 158] on button "Volgende vraag" at bounding box center [256, 161] width 205 height 14
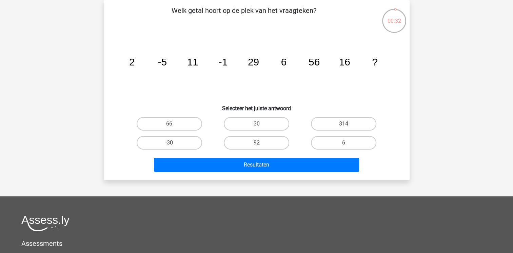
click at [240, 143] on label "92" at bounding box center [256, 143] width 65 height 14
click at [256, 143] on input "92" at bounding box center [258, 145] width 4 height 4
radio input "true"
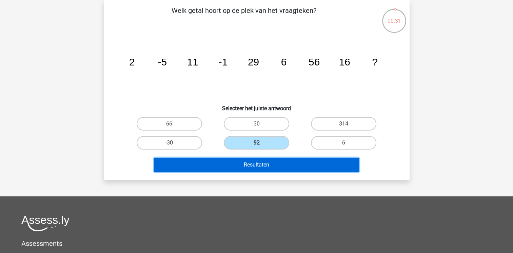
click at [243, 162] on button "Resultaten" at bounding box center [256, 165] width 205 height 14
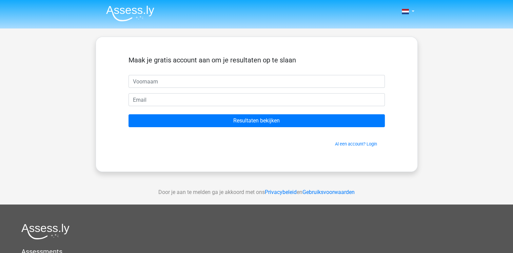
click at [206, 79] on input "text" at bounding box center [256, 81] width 256 height 13
type input "Jessica"
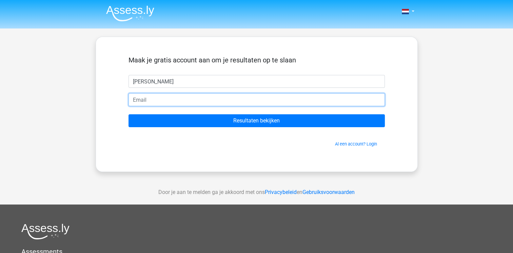
type input "jes.roos@gmail.com"
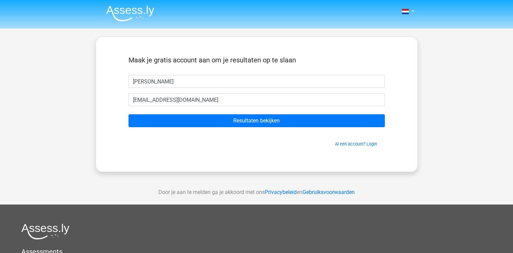
click at [190, 129] on form "Maak je gratis account aan om je resultaten op te slaan Jessica jes.roos@gmail.…" at bounding box center [256, 101] width 256 height 91
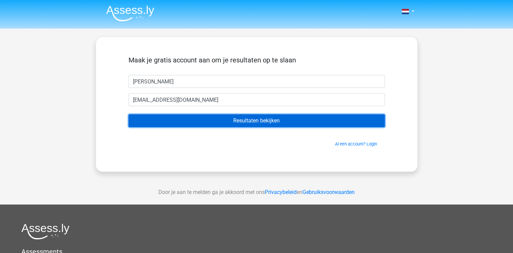
click at [200, 123] on input "Resultaten bekijken" at bounding box center [256, 120] width 256 height 13
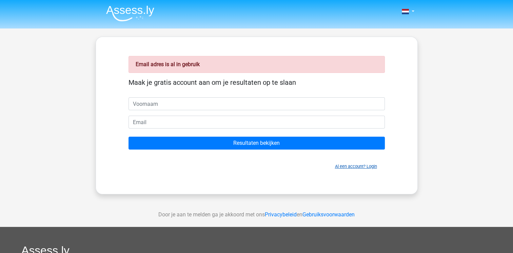
click at [345, 168] on link "Al een account? Login" at bounding box center [356, 166] width 42 height 5
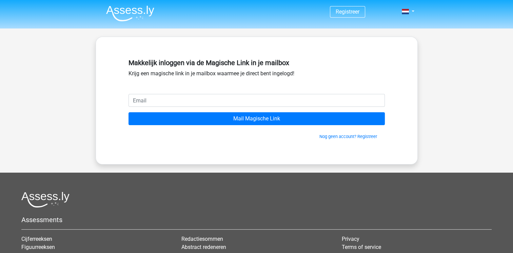
click at [251, 103] on input "email" at bounding box center [256, 100] width 256 height 13
type input "[EMAIL_ADDRESS][PERSON_NAME][DOMAIN_NAME]"
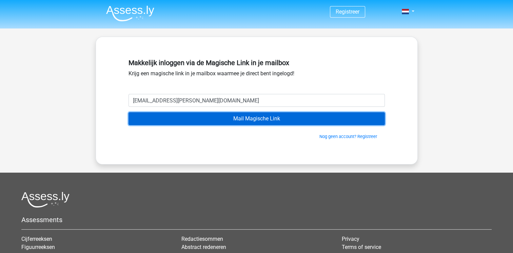
click at [214, 123] on input "Mail Magische Link" at bounding box center [256, 118] width 256 height 13
